Goal: Task Accomplishment & Management: Manage account settings

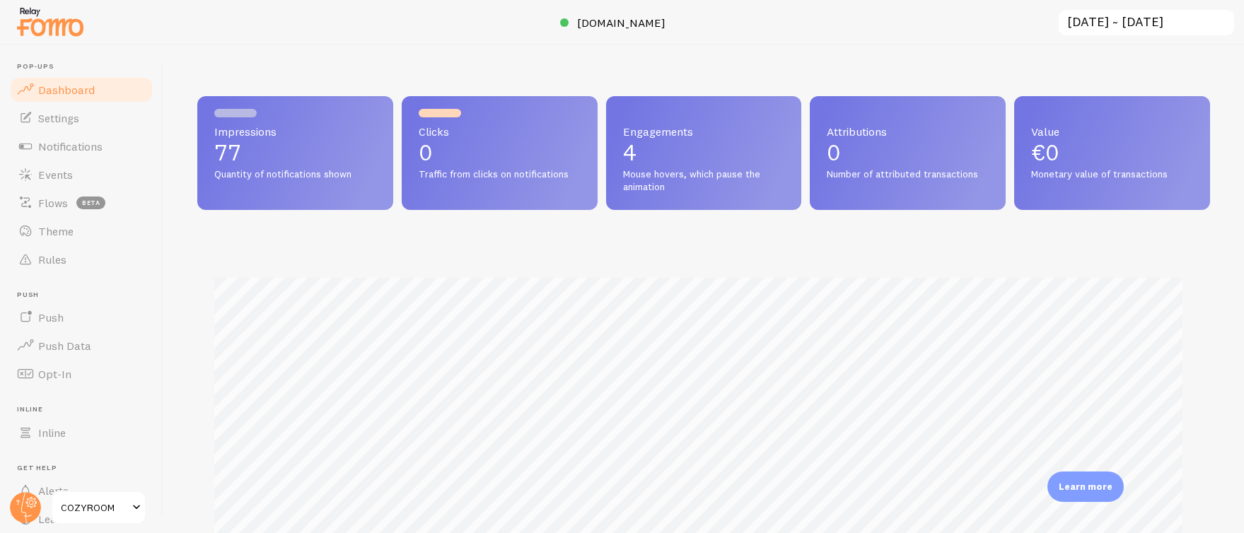
scroll to position [371, 1002]
click at [91, 144] on span "Notifications" at bounding box center [70, 146] width 64 height 14
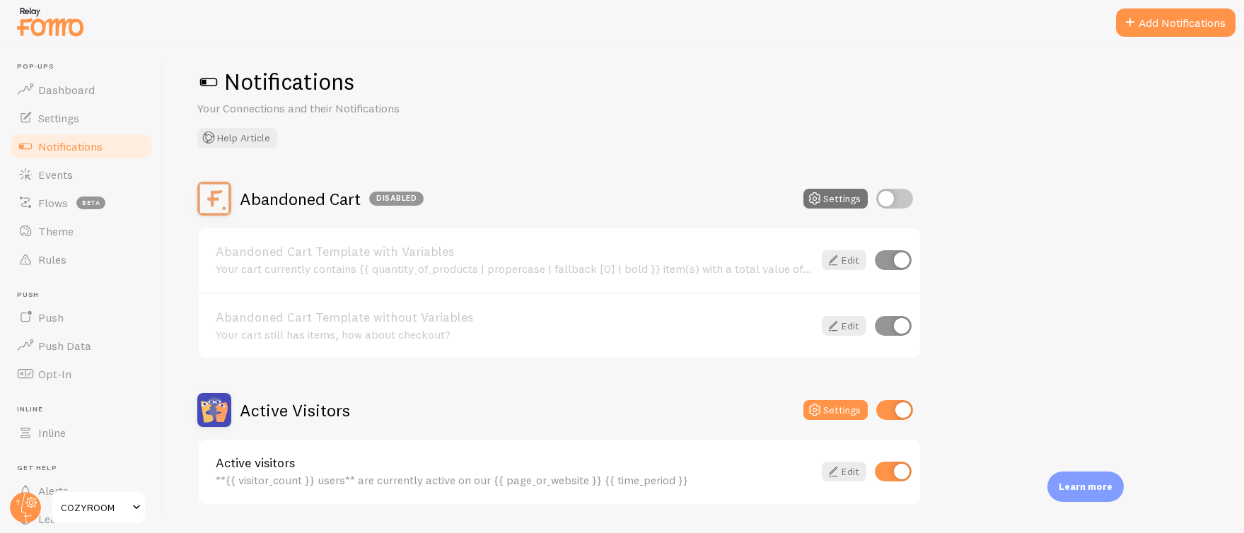
scroll to position [33, 0]
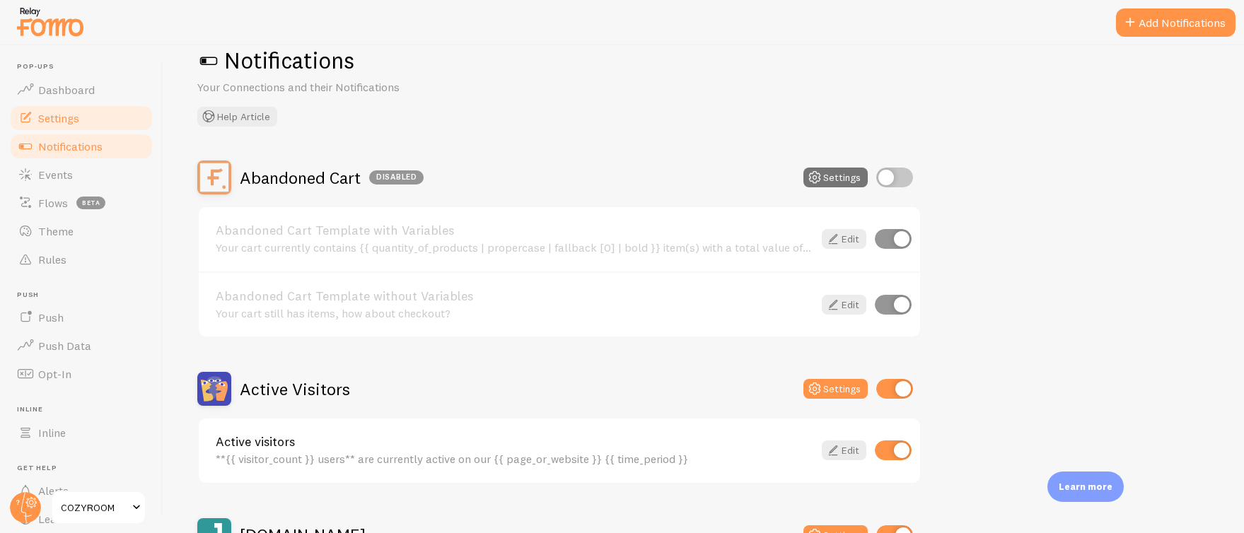
click at [96, 115] on link "Settings" at bounding box center [81, 118] width 146 height 28
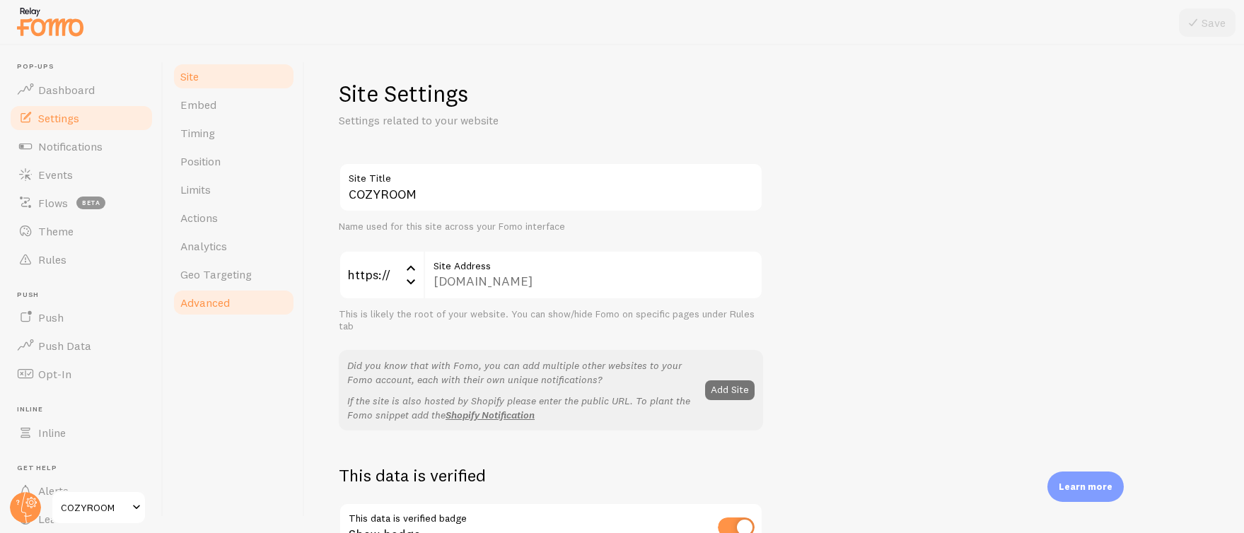
click at [228, 296] on span "Advanced" at bounding box center [204, 303] width 49 height 14
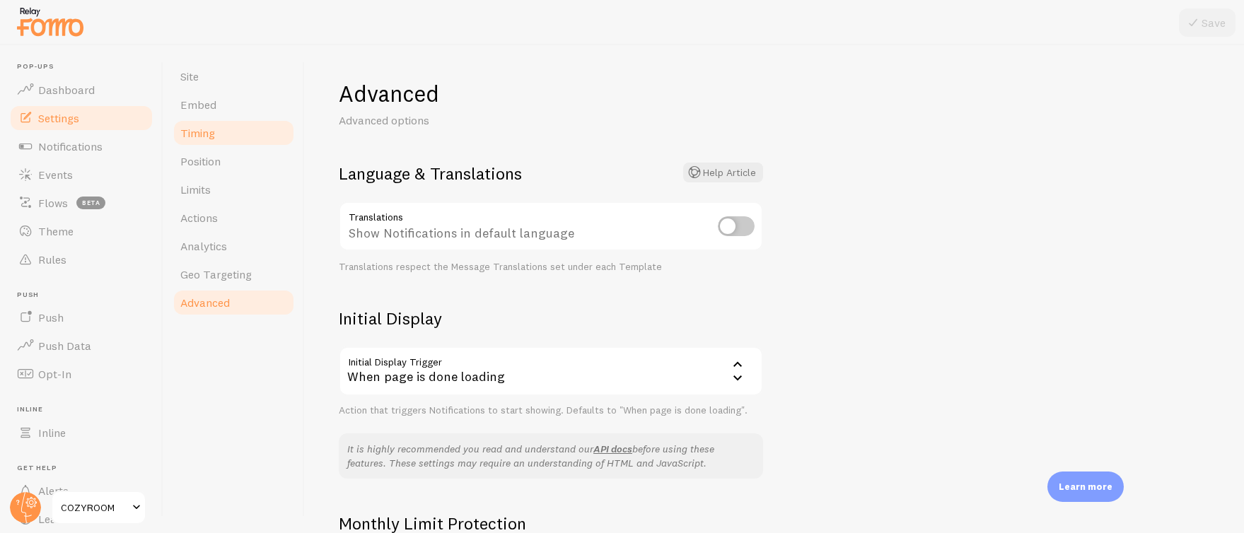
click at [212, 134] on span "Timing" at bounding box center [197, 133] width 35 height 14
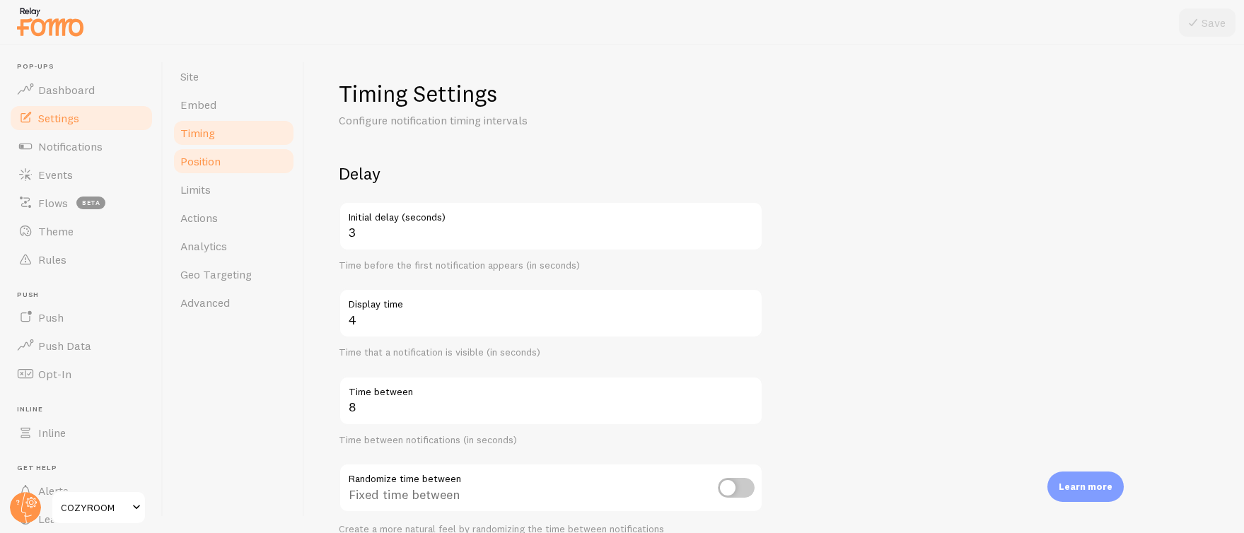
click at [211, 160] on span "Position" at bounding box center [200, 161] width 40 height 14
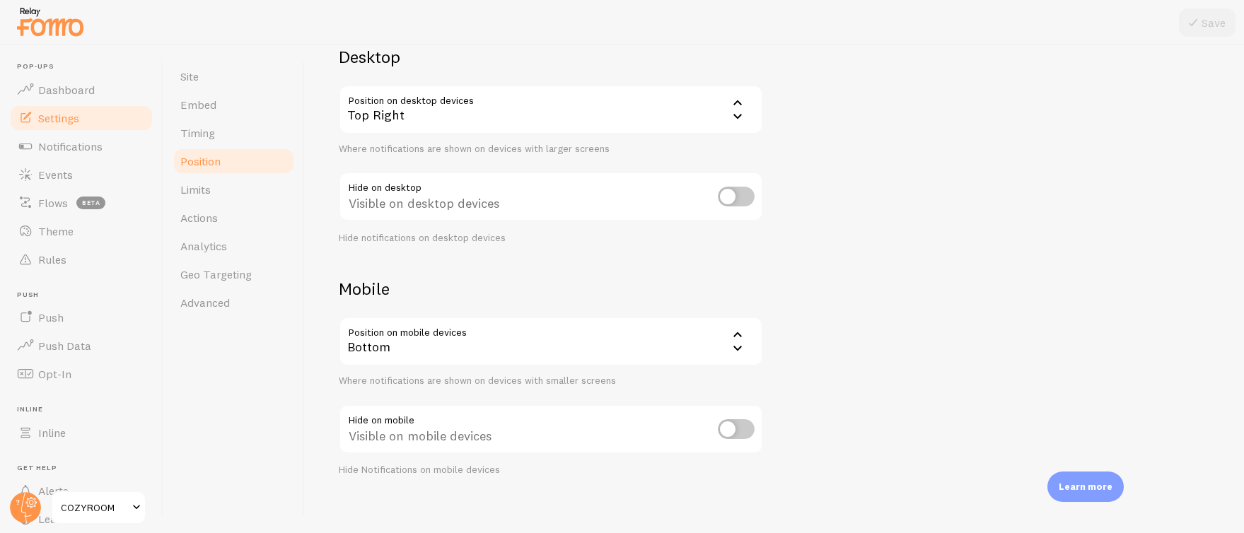
scroll to position [128, 0]
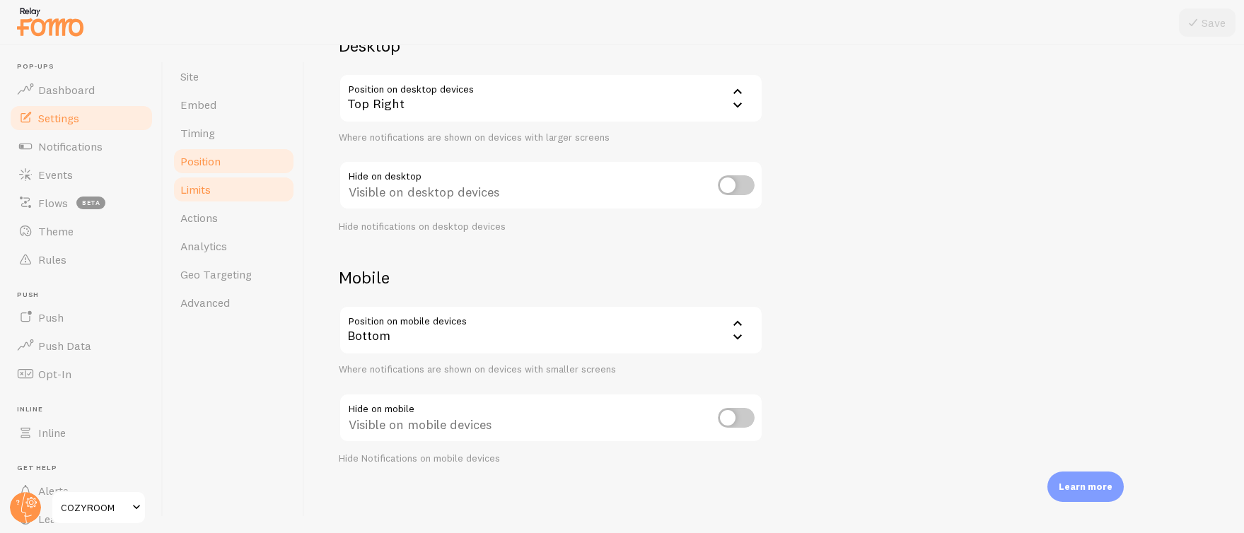
click at [190, 191] on span "Limits" at bounding box center [195, 189] width 30 height 14
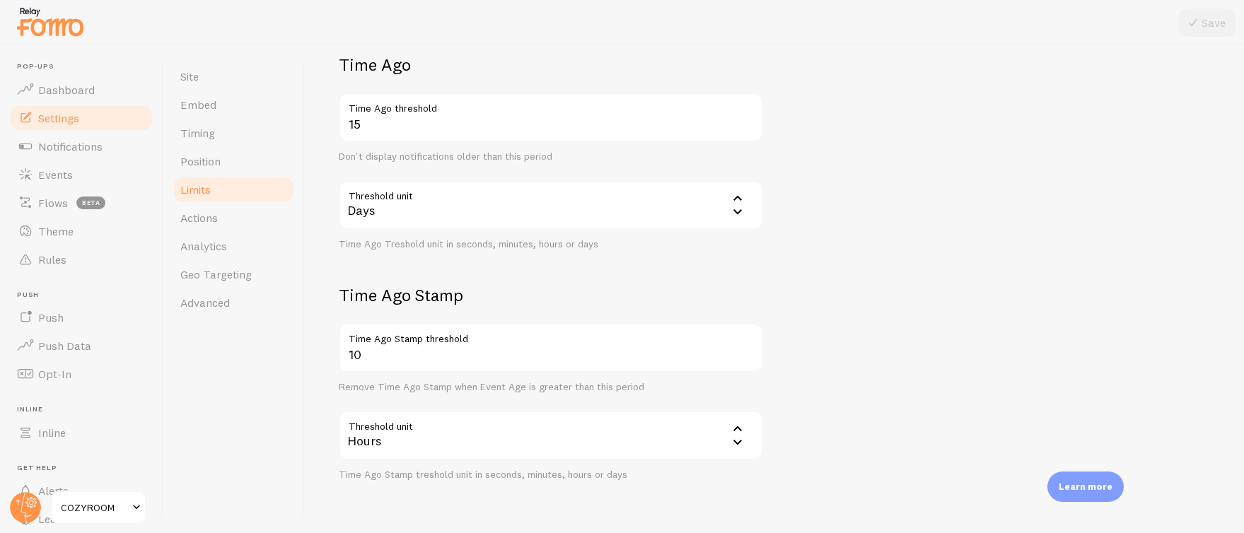
scroll to position [384, 0]
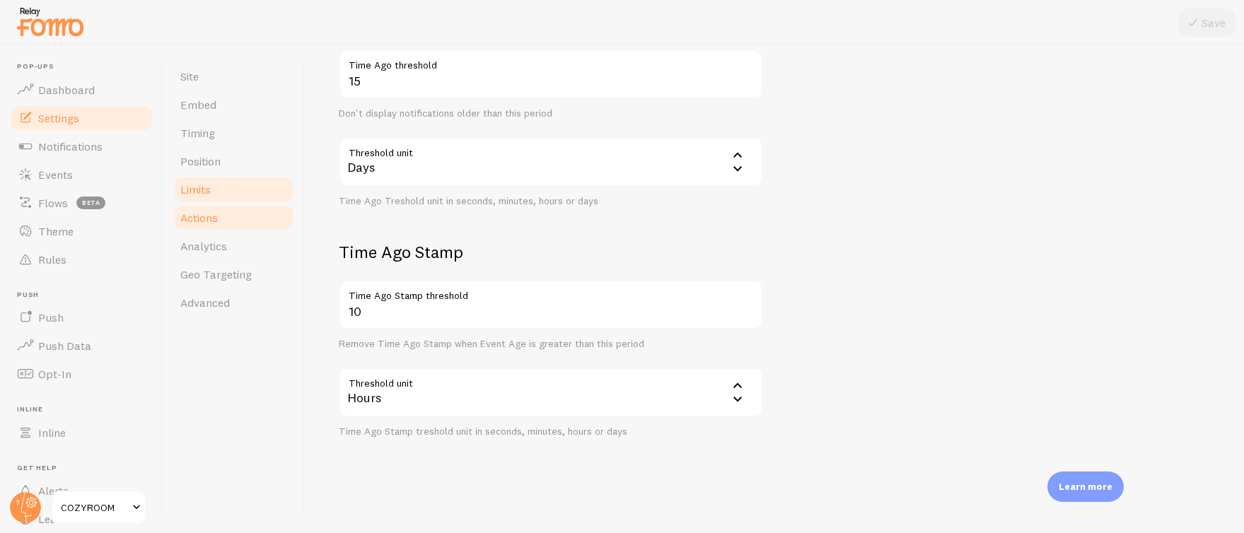
click at [212, 219] on span "Actions" at bounding box center [198, 218] width 37 height 14
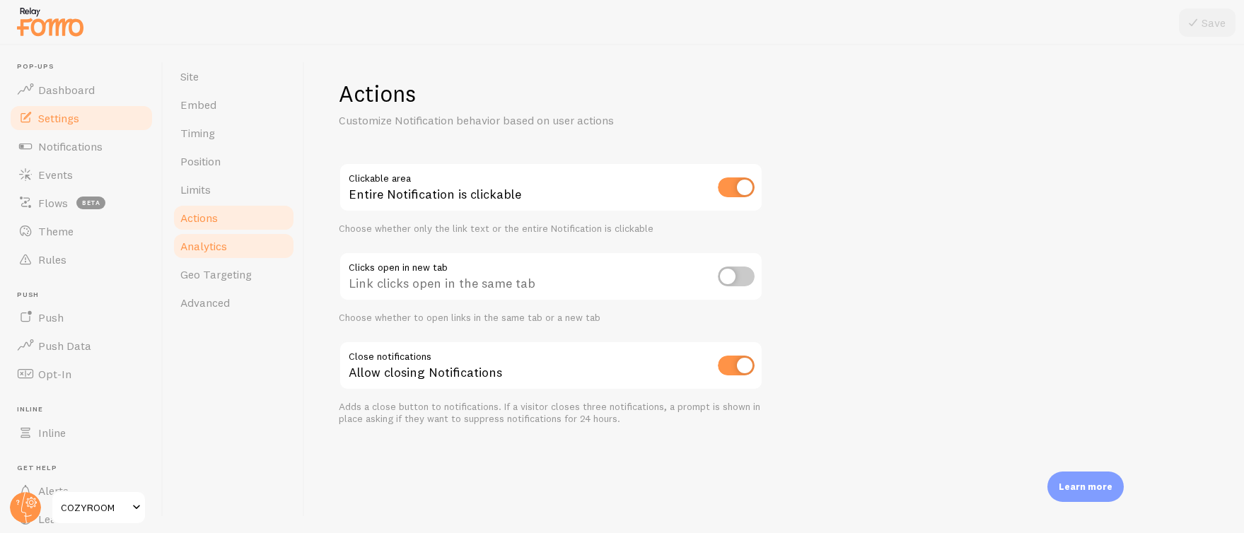
click at [208, 243] on span "Analytics" at bounding box center [203, 246] width 47 height 14
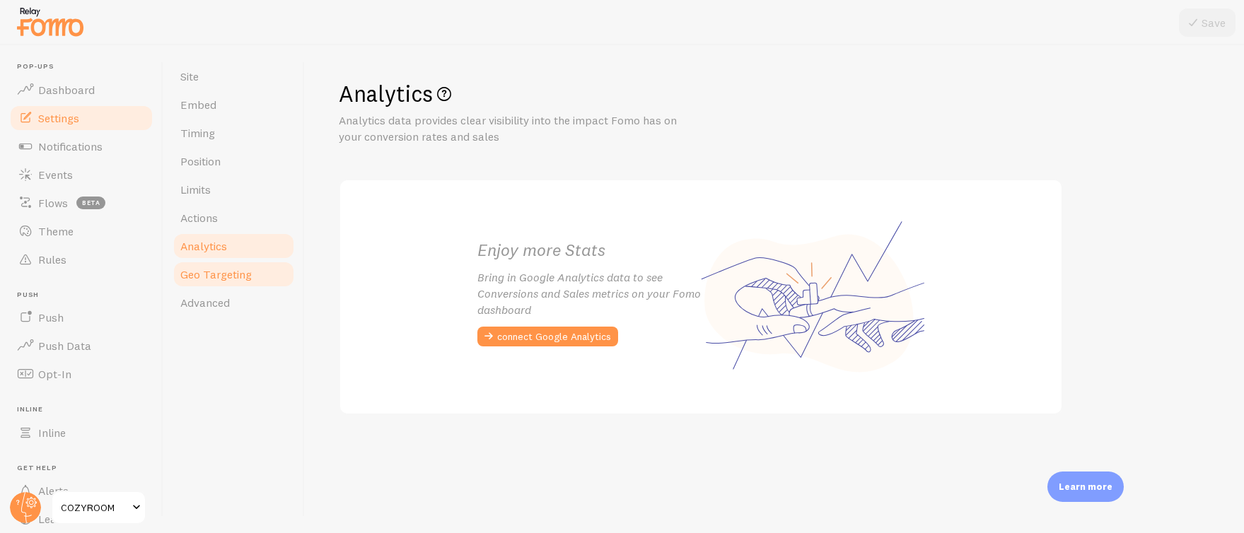
click at [247, 265] on link "Geo Targeting" at bounding box center [234, 274] width 124 height 28
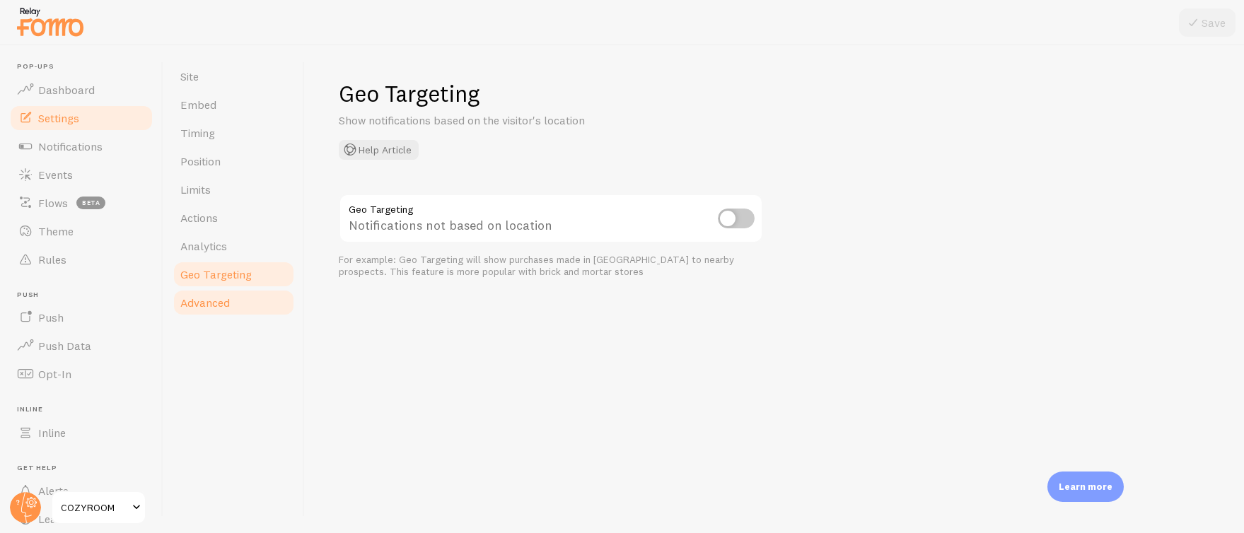
click at [208, 294] on link "Advanced" at bounding box center [234, 302] width 124 height 28
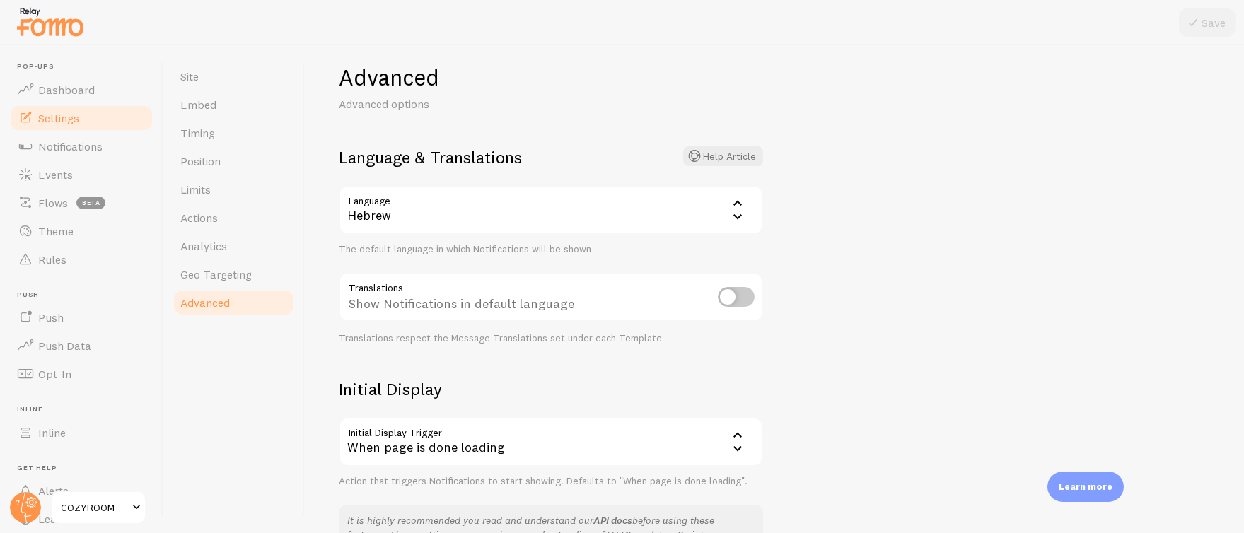
scroll to position [18, 0]
click at [737, 294] on input "checkbox" at bounding box center [736, 296] width 37 height 20
click at [734, 296] on input "checkbox" at bounding box center [736, 296] width 37 height 20
checkbox input "false"
click at [76, 168] on link "Events" at bounding box center [81, 175] width 146 height 28
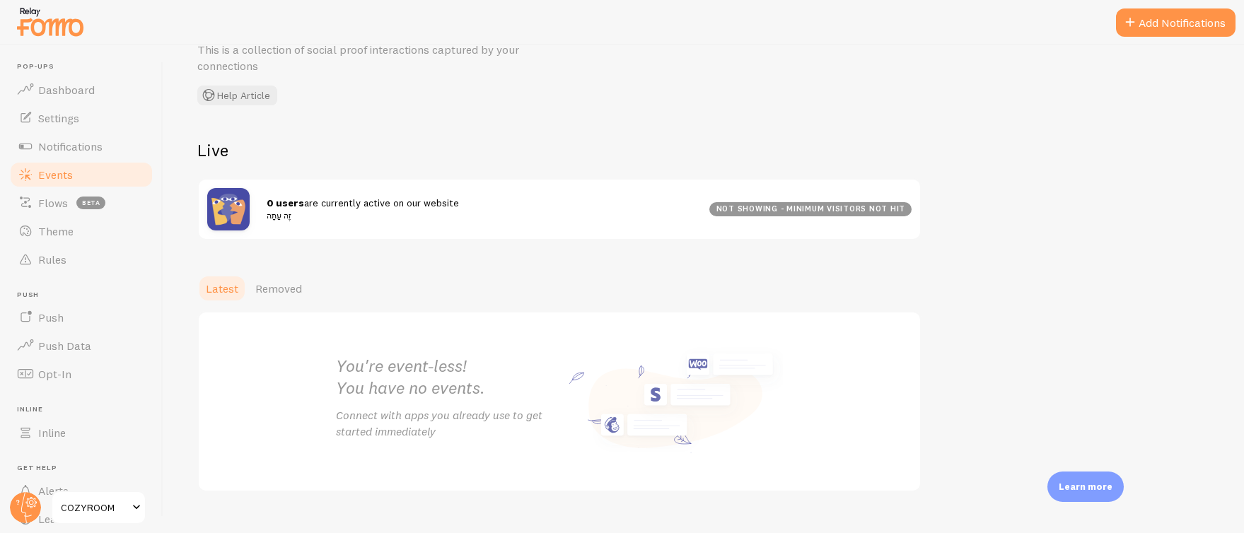
scroll to position [98, 0]
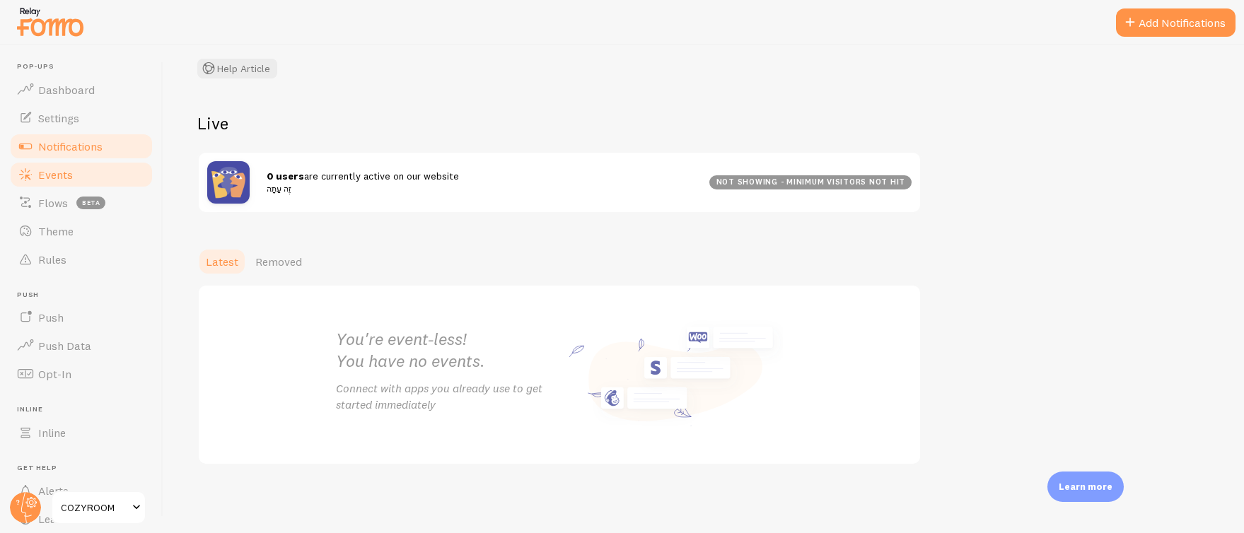
click at [81, 135] on link "Notifications" at bounding box center [81, 146] width 146 height 28
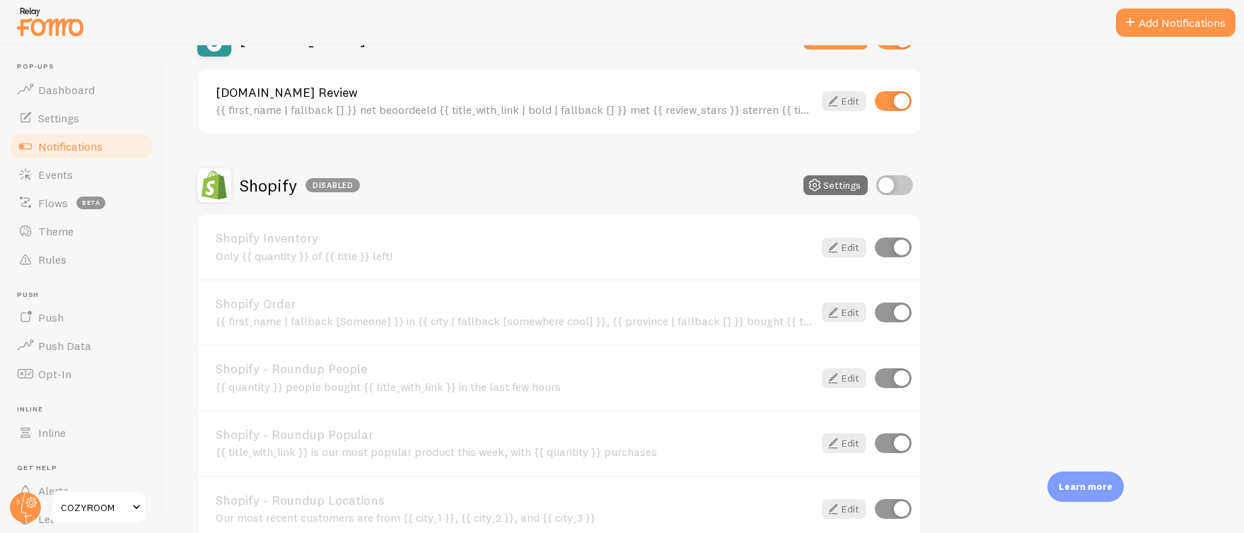
scroll to position [752, 0]
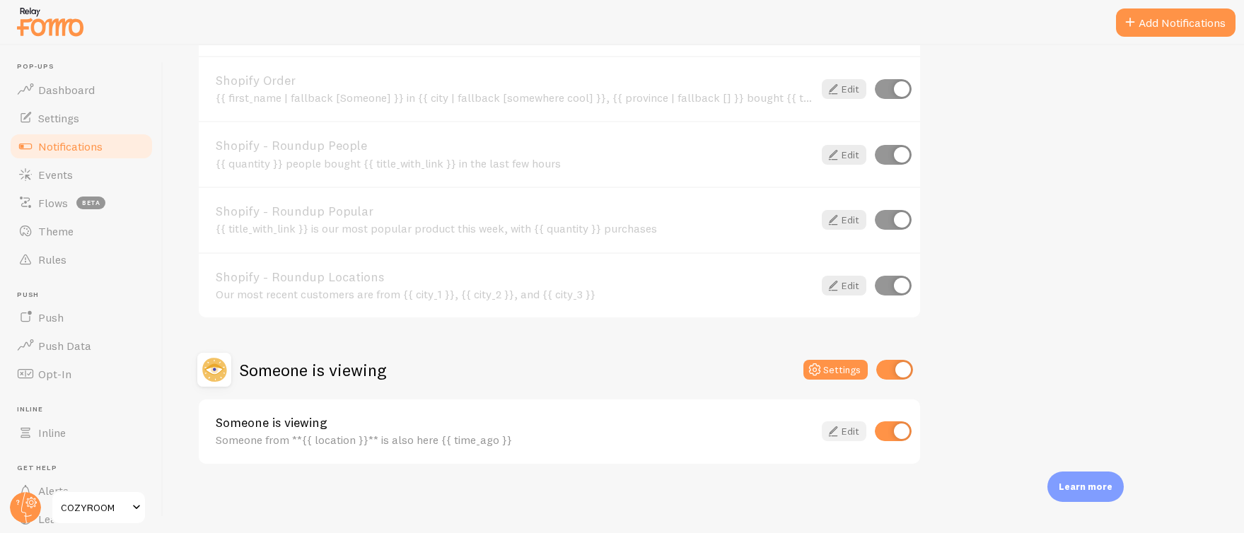
click at [839, 434] on icon at bounding box center [832, 431] width 17 height 17
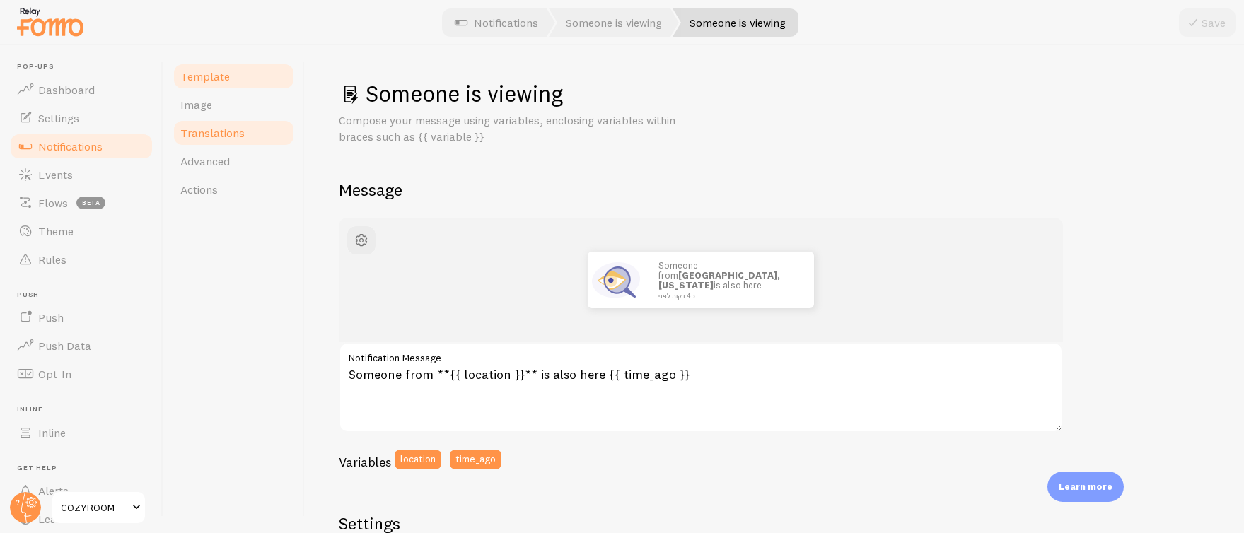
click at [225, 119] on link "Translations" at bounding box center [234, 133] width 124 height 28
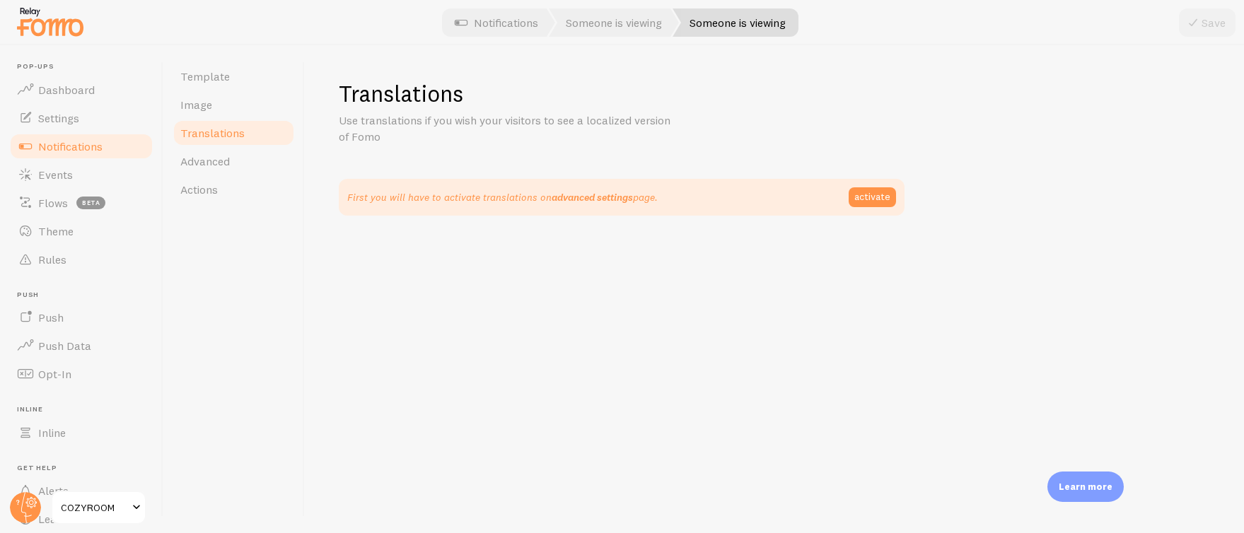
click at [591, 197] on link "advanced settings" at bounding box center [592, 197] width 81 height 13
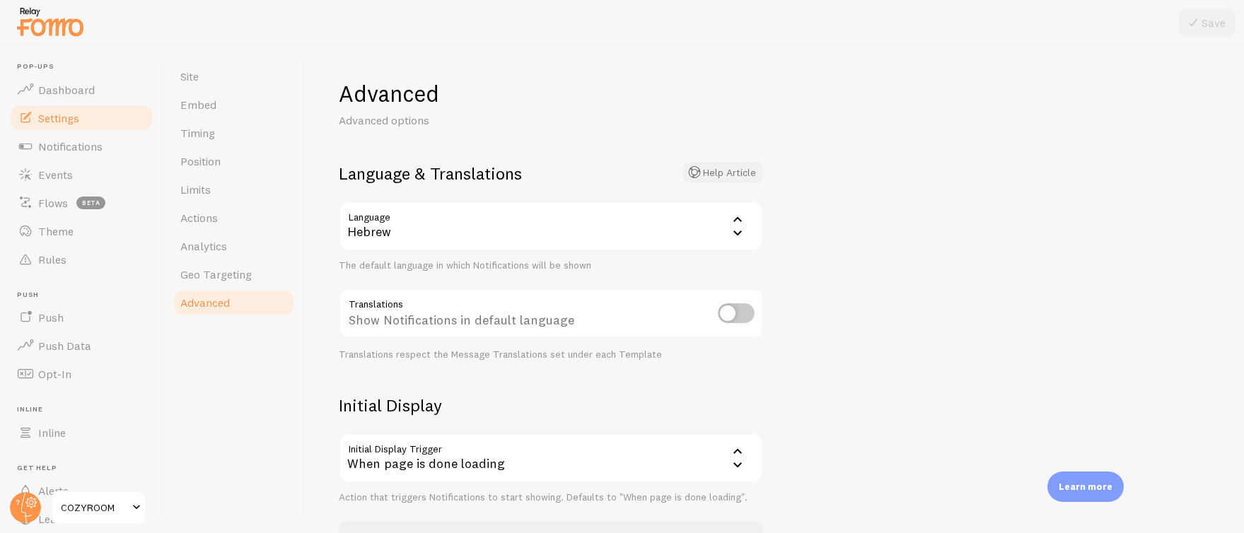
click at [726, 175] on button "Help Article" at bounding box center [723, 173] width 80 height 20
click at [739, 317] on input "checkbox" at bounding box center [736, 313] width 37 height 20
checkbox input "true"
drag, startPoint x: 989, startPoint y: 86, endPoint x: 979, endPoint y: 50, distance: 37.4
click at [989, 86] on div "Advanced Advanced options Language & Translations Help Article Language he Hebr…" at bounding box center [774, 289] width 939 height 488
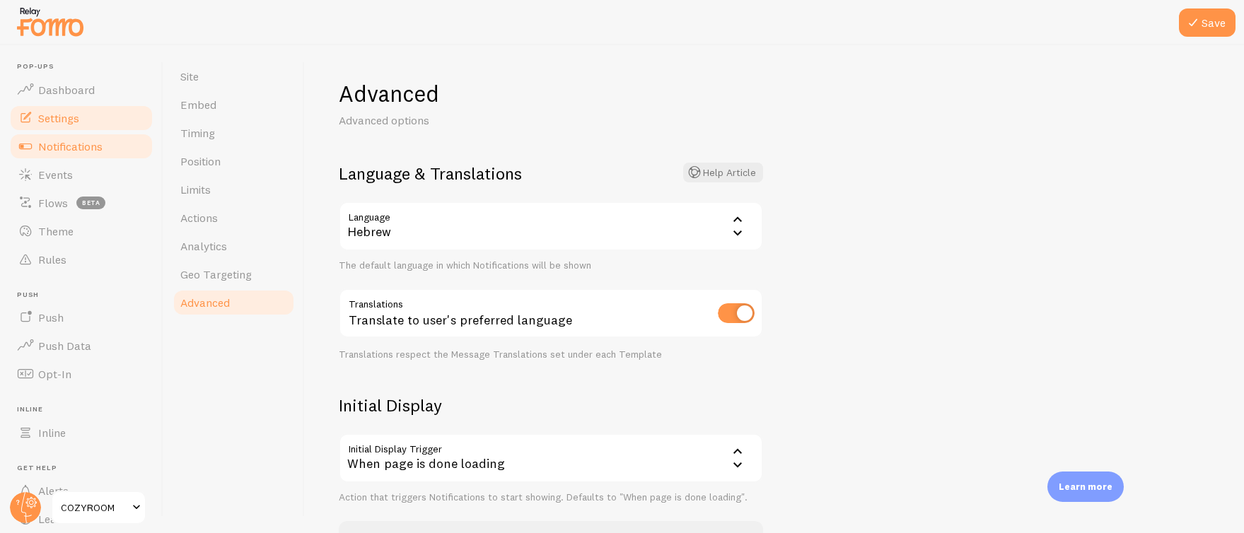
click at [78, 143] on span "Notifications" at bounding box center [70, 146] width 64 height 14
click at [1214, 18] on button "Save" at bounding box center [1207, 22] width 57 height 28
click at [88, 148] on span "Notifications" at bounding box center [70, 146] width 64 height 14
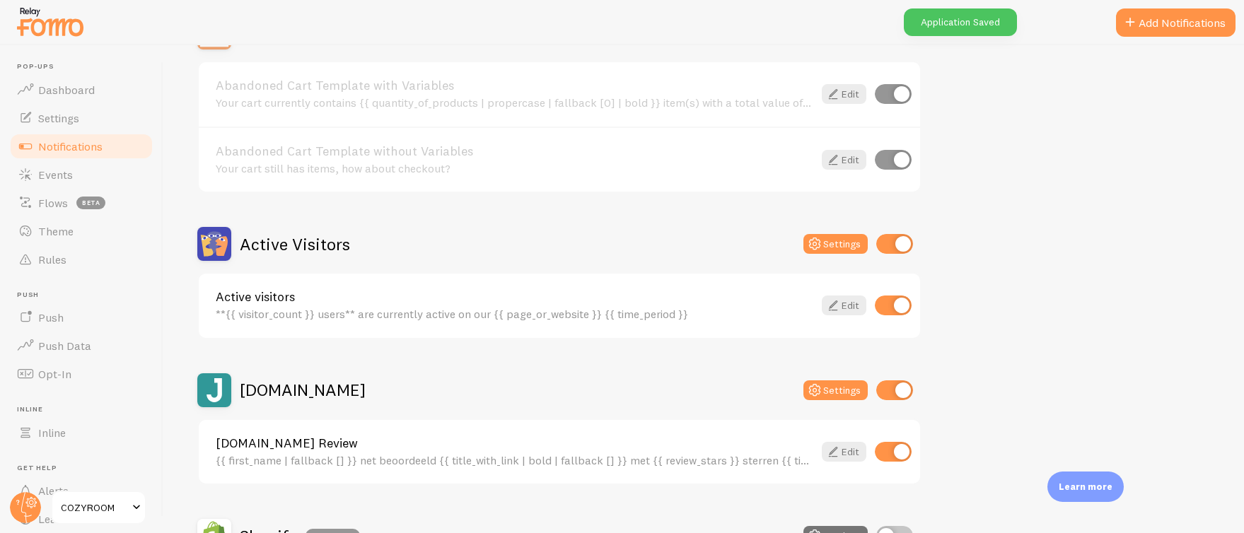
scroll to position [182, 0]
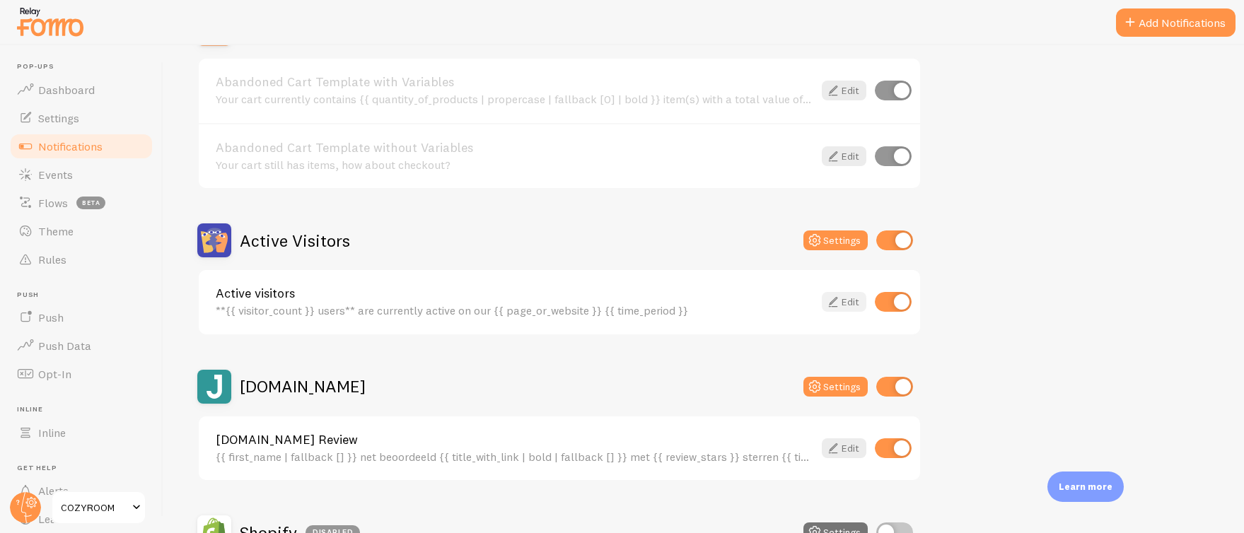
click at [842, 298] on link "Edit" at bounding box center [844, 302] width 45 height 20
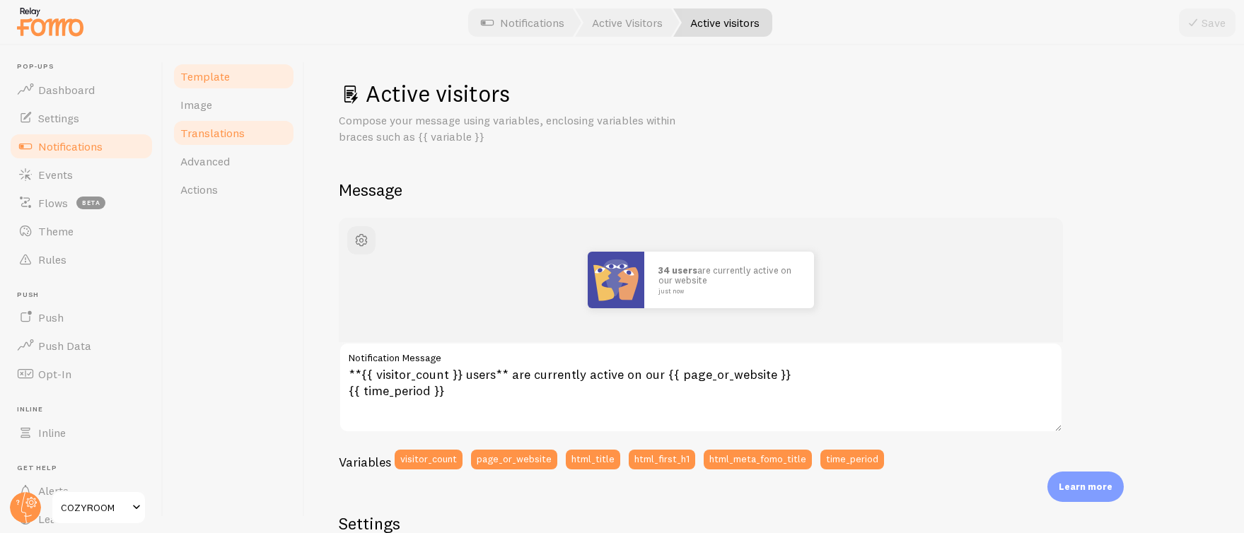
click at [209, 128] on span "Translations" at bounding box center [212, 133] width 64 height 14
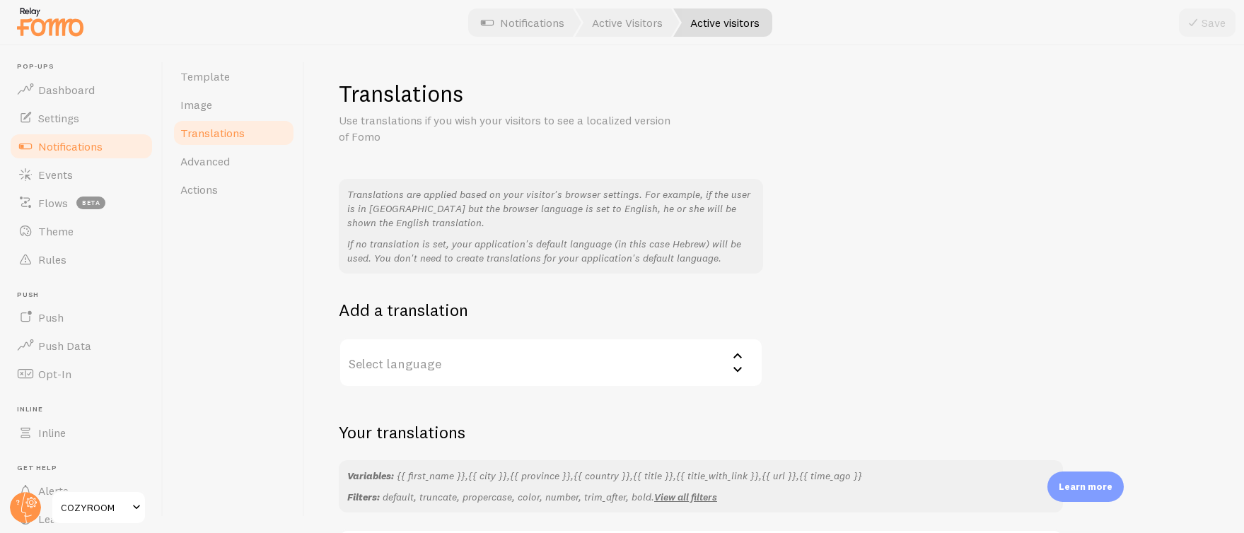
click at [464, 358] on label "Select language" at bounding box center [551, 362] width 424 height 49
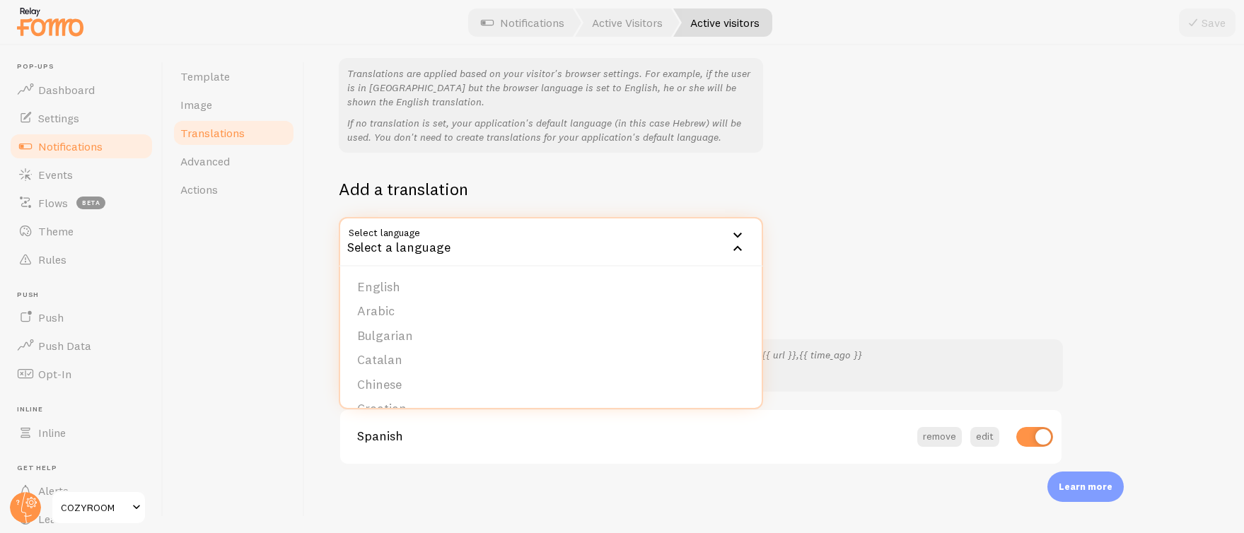
click at [243, 365] on div "Template Image Translations Advanced Actions" at bounding box center [233, 289] width 141 height 488
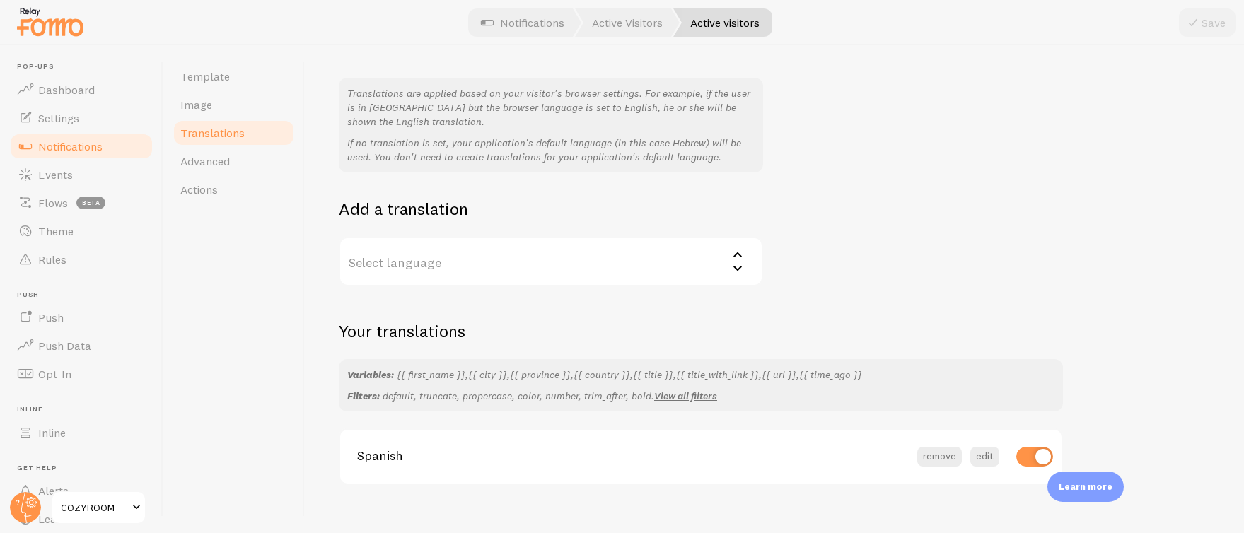
scroll to position [121, 0]
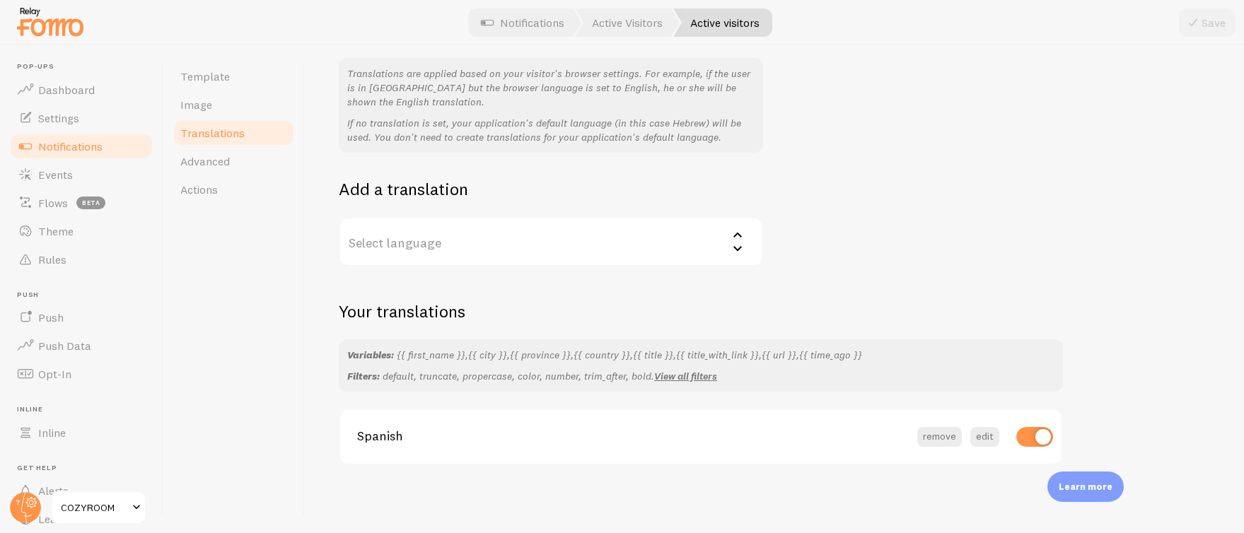
click at [492, 234] on label "Select language" at bounding box center [551, 241] width 424 height 49
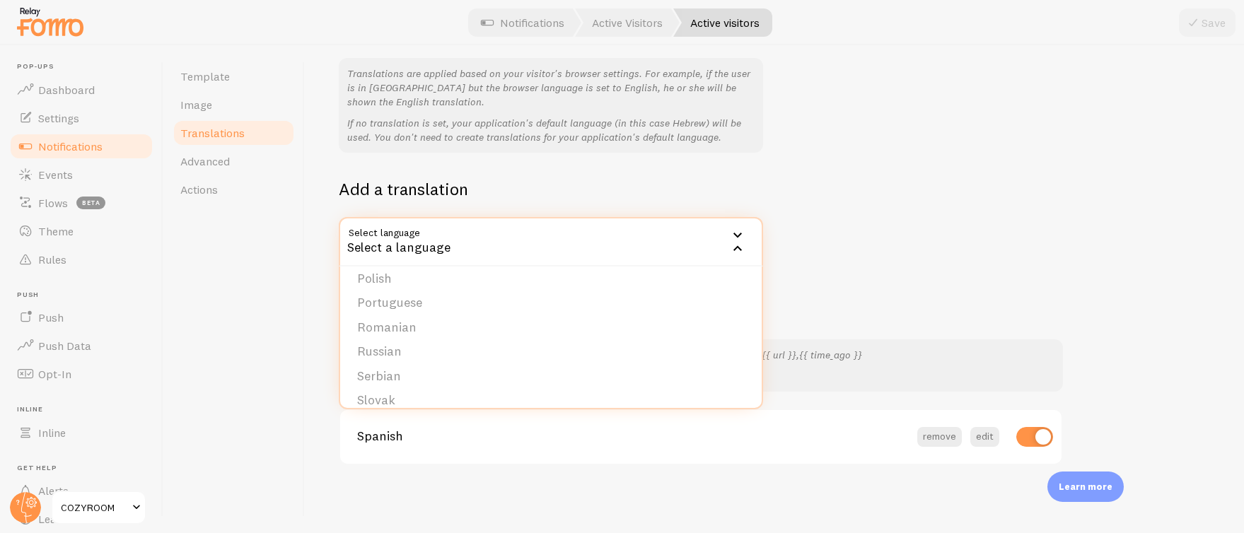
scroll to position [534, 0]
click at [66, 142] on span "Notifications" at bounding box center [70, 146] width 64 height 14
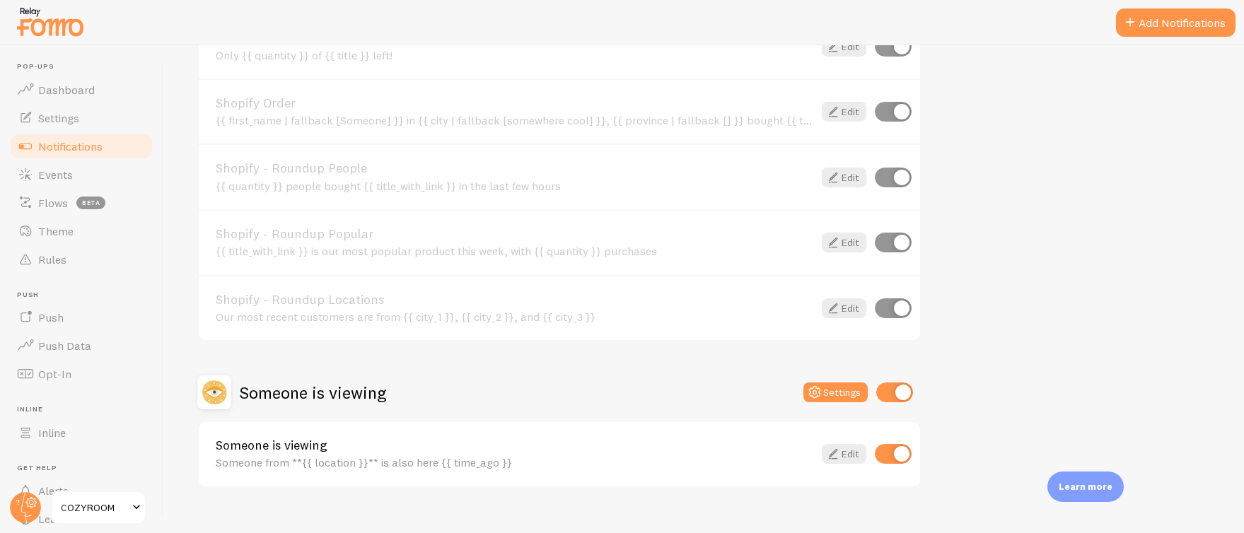
scroll to position [752, 0]
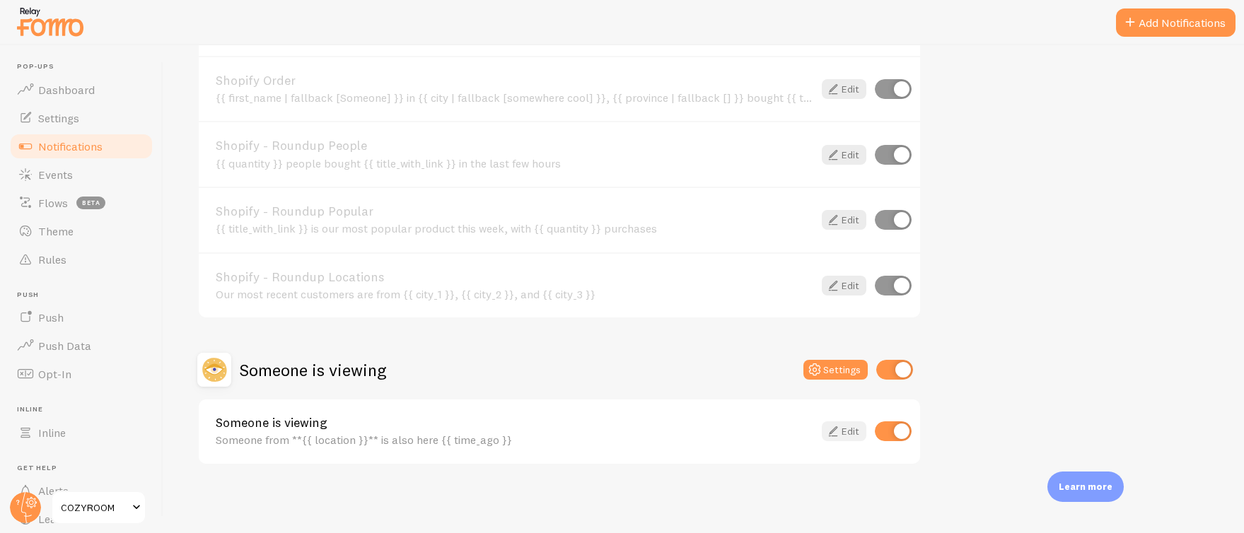
click at [835, 438] on icon at bounding box center [832, 431] width 17 height 17
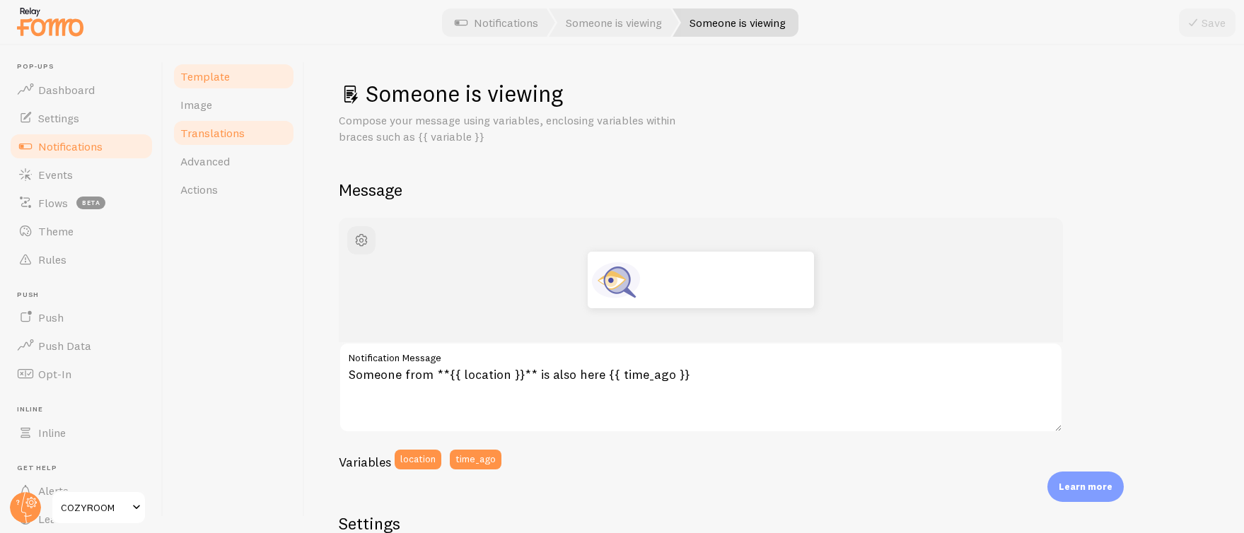
click at [218, 136] on span "Translations" at bounding box center [212, 133] width 64 height 14
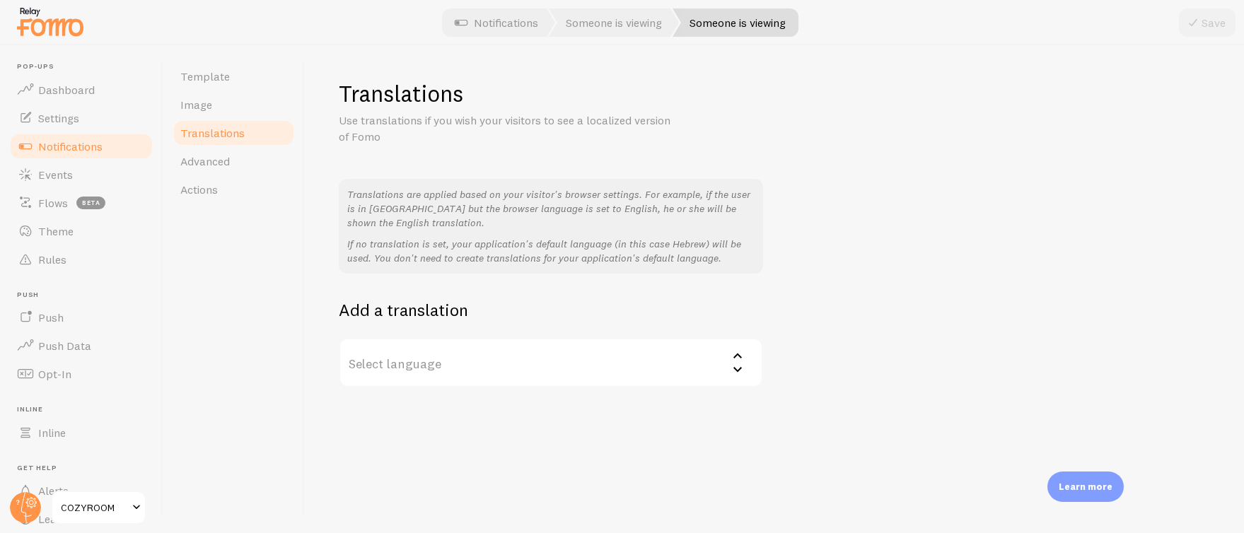
click at [453, 371] on label "Select language" at bounding box center [551, 362] width 424 height 49
click at [702, 295] on div "Translations are applied based on your visitor's browser settings. For example,…" at bounding box center [774, 283] width 871 height 209
click at [83, 148] on span "Notifications" at bounding box center [70, 146] width 64 height 14
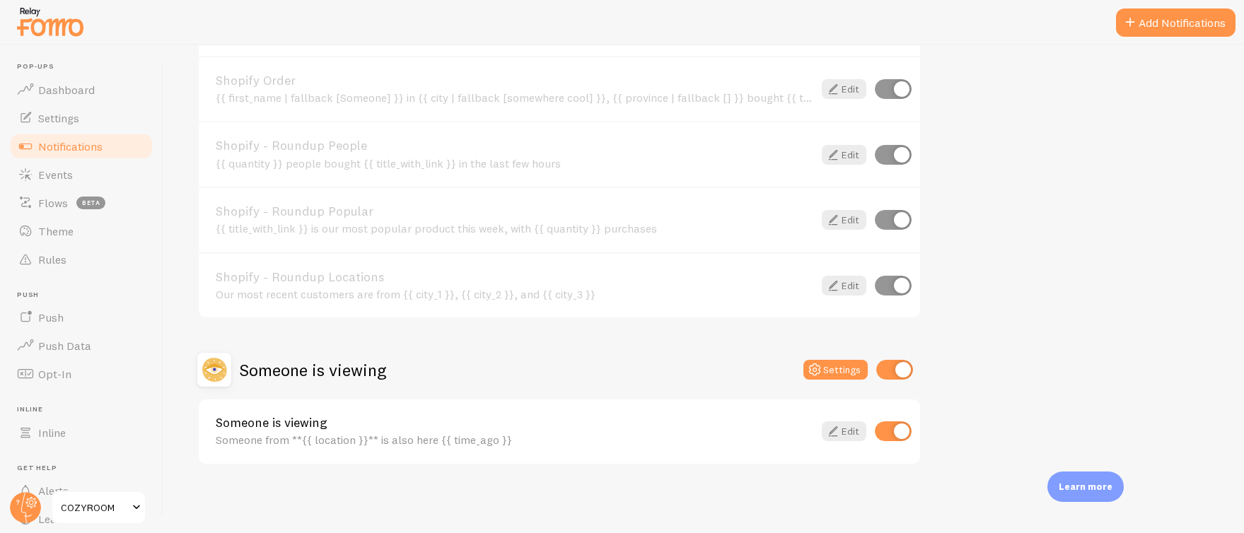
scroll to position [380, 0]
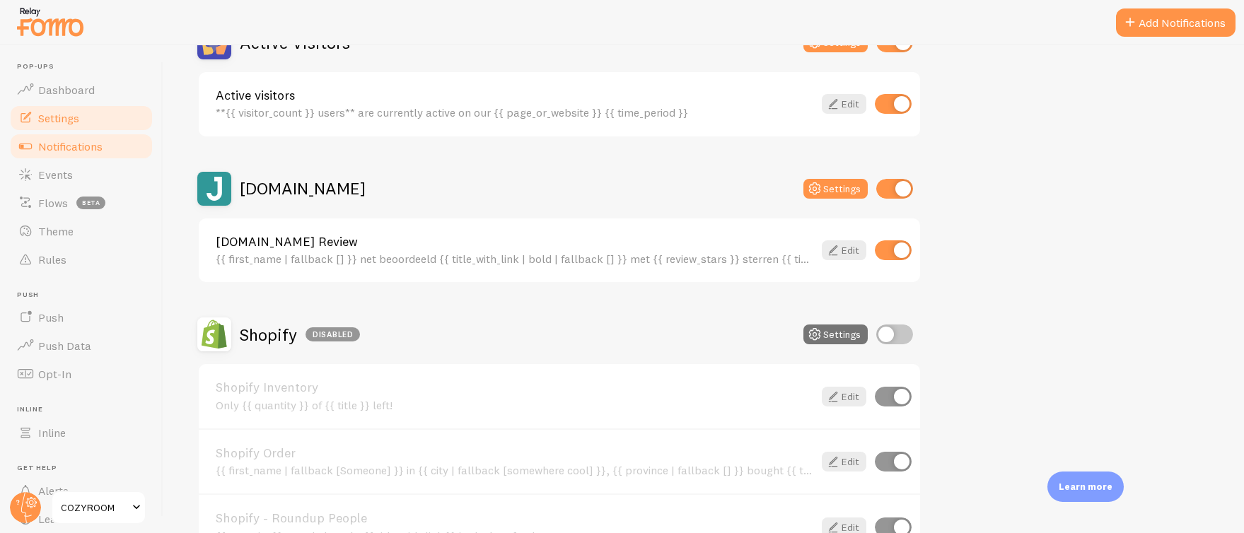
click at [86, 114] on link "Settings" at bounding box center [81, 118] width 146 height 28
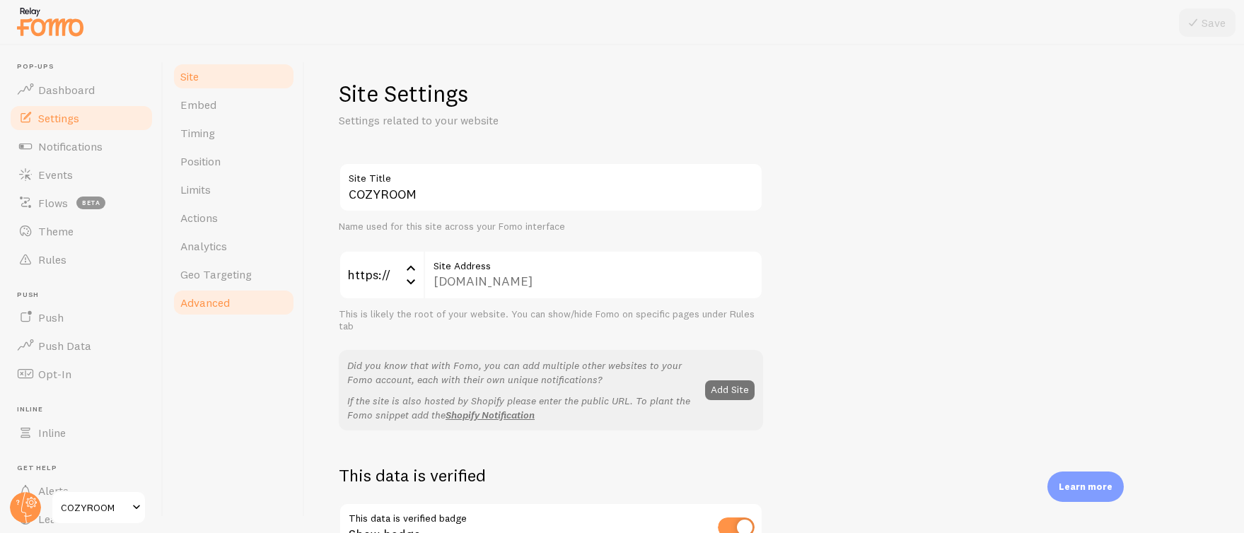
click at [243, 307] on link "Advanced" at bounding box center [234, 302] width 124 height 28
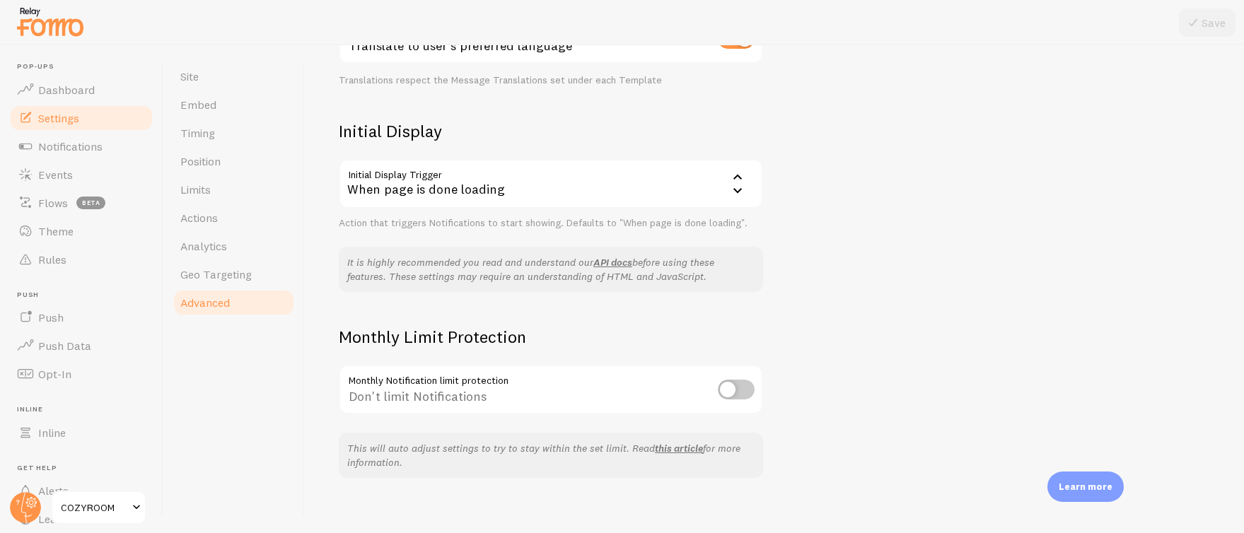
scroll to position [287, 0]
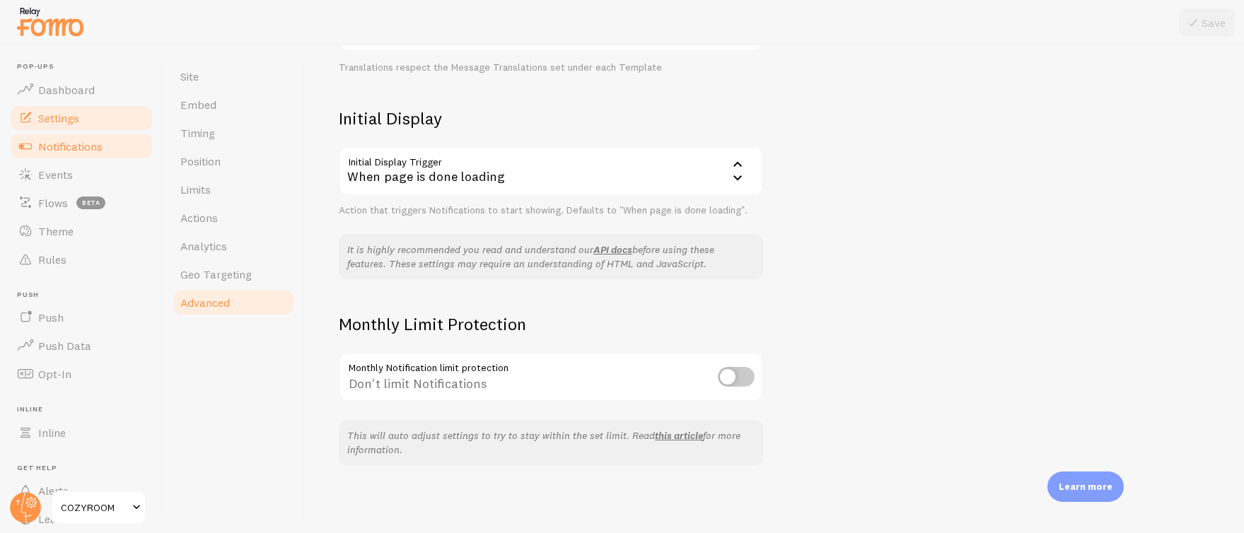
click at [88, 148] on span "Notifications" at bounding box center [70, 146] width 64 height 14
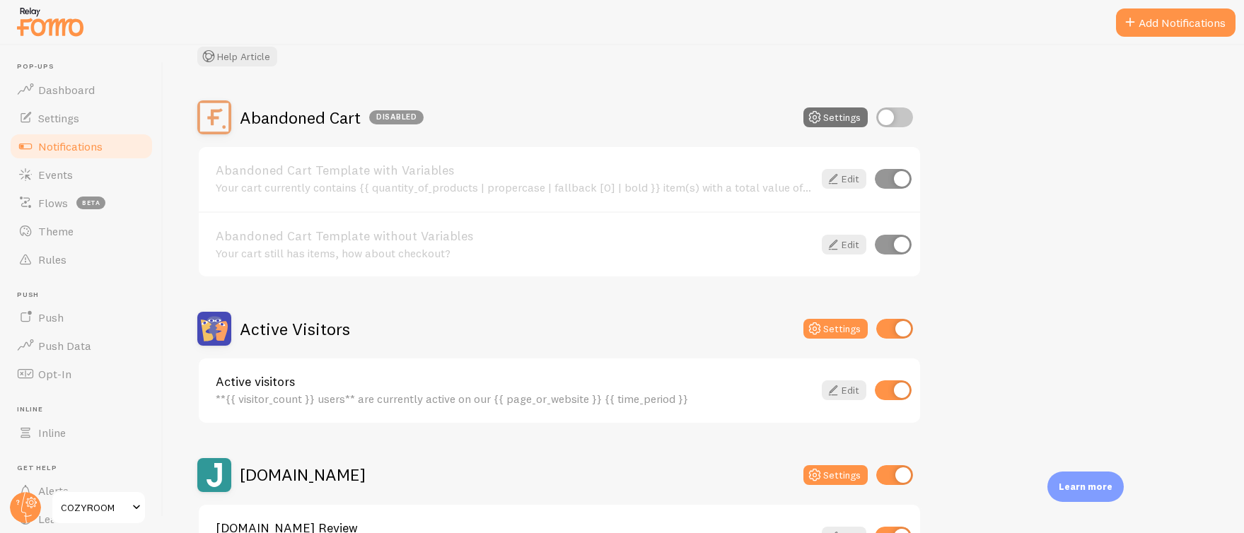
scroll to position [112, 0]
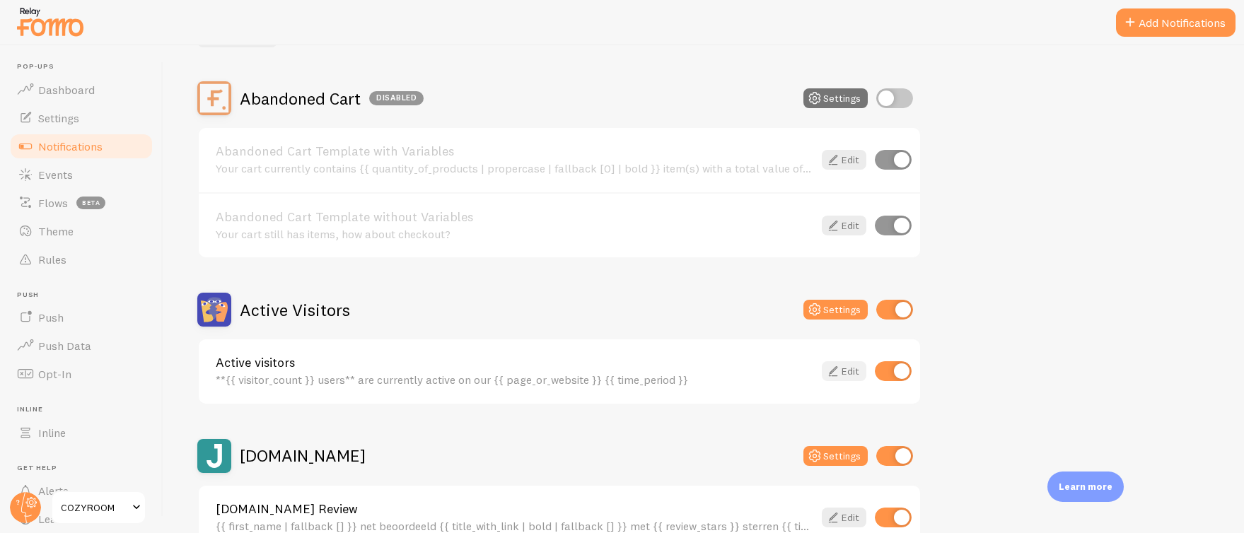
click at [848, 373] on link "Edit" at bounding box center [844, 371] width 45 height 20
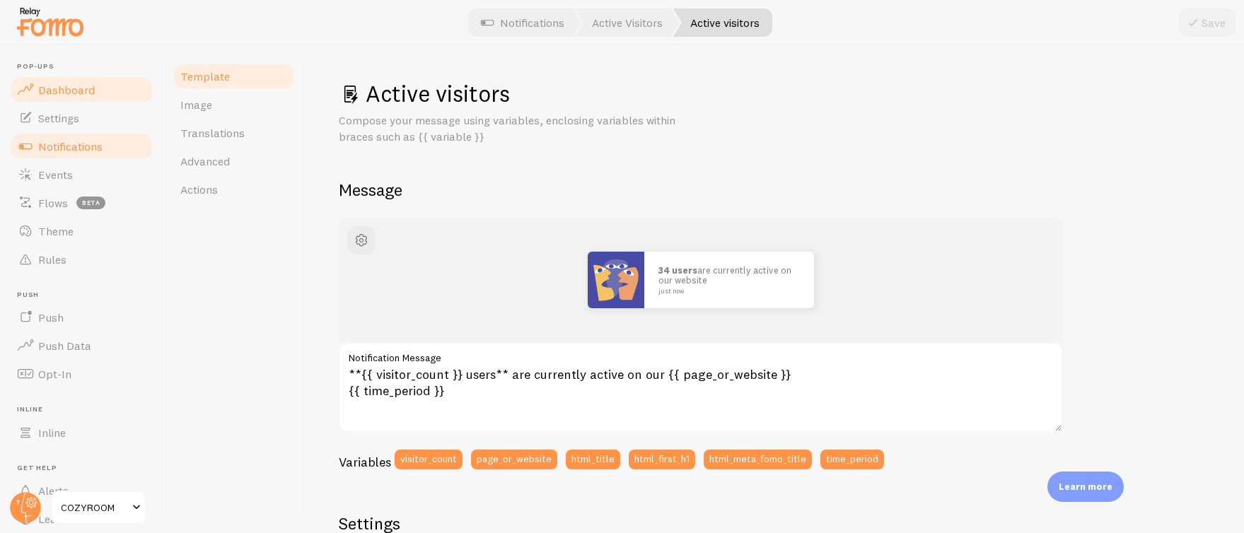
click at [66, 88] on span "Dashboard" at bounding box center [66, 90] width 57 height 14
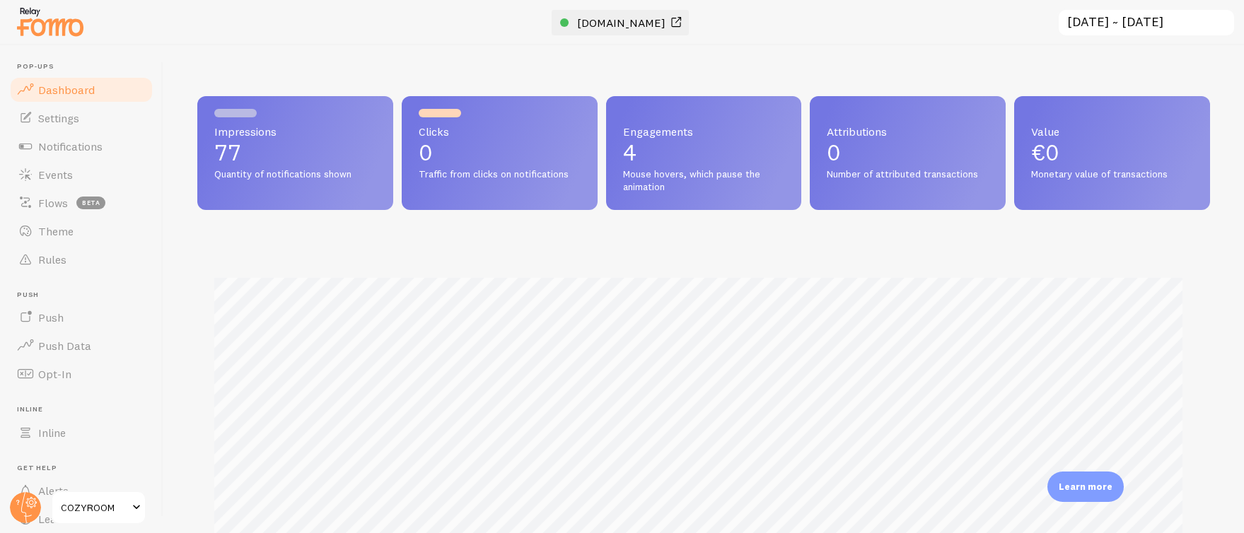
scroll to position [371, 1002]
click at [639, 22] on span "[DOMAIN_NAME]" at bounding box center [621, 23] width 88 height 14
